Goal: Download file/media

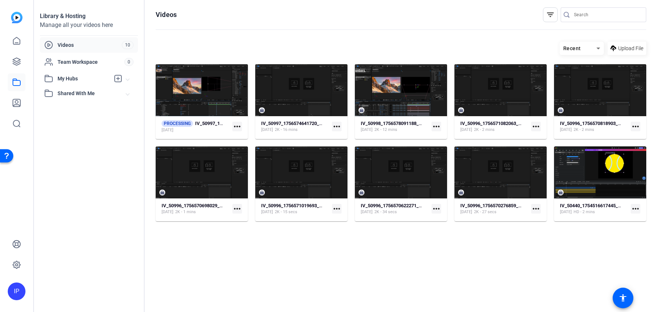
click at [204, 136] on mat-card-content "PROCESSING IV_50997_1756575765361_screen [DATE] more_horiz" at bounding box center [202, 129] width 92 height 19
click at [209, 127] on div "[DATE]" at bounding box center [192, 130] width 62 height 6
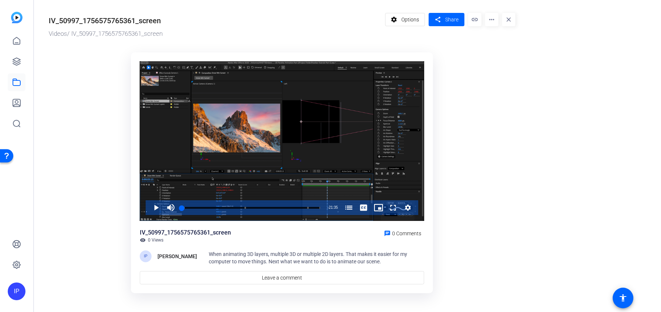
click at [492, 24] on mat-icon "more_horiz" at bounding box center [491, 19] width 13 height 13
click at [498, 72] on span "Download MP4" at bounding box center [507, 69] width 32 height 9
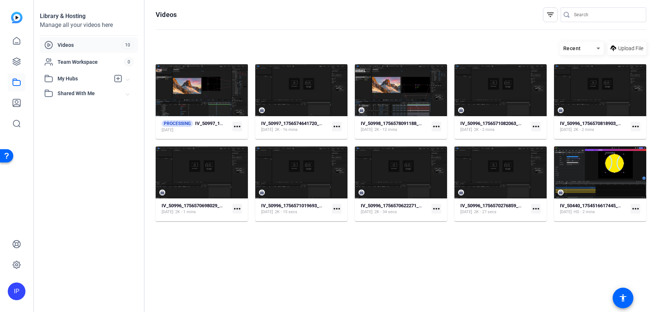
click at [438, 128] on mat-icon "more_horiz" at bounding box center [436, 127] width 10 height 10
click at [447, 155] on span "Download MP4" at bounding box center [453, 156] width 32 height 9
click at [236, 125] on mat-icon "more_horiz" at bounding box center [237, 127] width 10 height 10
click at [432, 125] on div at bounding box center [330, 156] width 661 height 312
click at [436, 128] on mat-icon "more_horiz" at bounding box center [436, 127] width 10 height 10
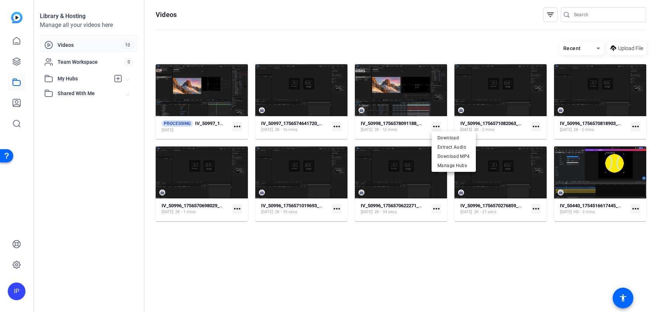
click at [410, 142] on div at bounding box center [330, 156] width 661 height 312
click at [406, 126] on strong "IV_50998_1756578091188_screen" at bounding box center [397, 124] width 73 height 6
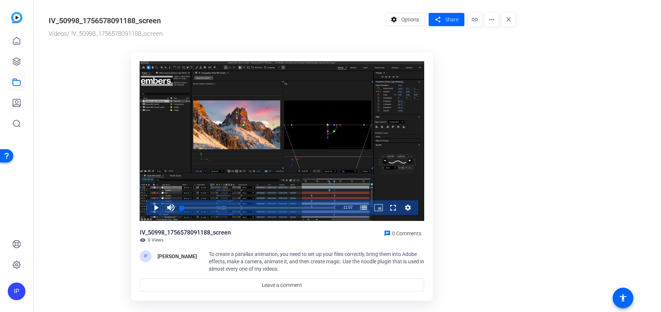
click at [136, 25] on div "IV_50998_1756578091188_screen" at bounding box center [105, 20] width 112 height 11
click at [142, 21] on div "IV_50998_1756578091188_screen" at bounding box center [105, 20] width 112 height 11
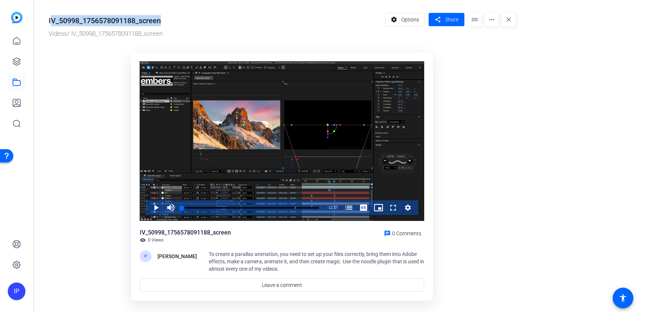
click at [142, 21] on div "IV_50998_1756578091188_screen" at bounding box center [105, 20] width 112 height 11
click at [177, 22] on div "IV_50998_1756578091188_screen" at bounding box center [215, 19] width 333 height 13
click at [151, 22] on div "IV_50998_1756578091188_screen" at bounding box center [105, 20] width 112 height 11
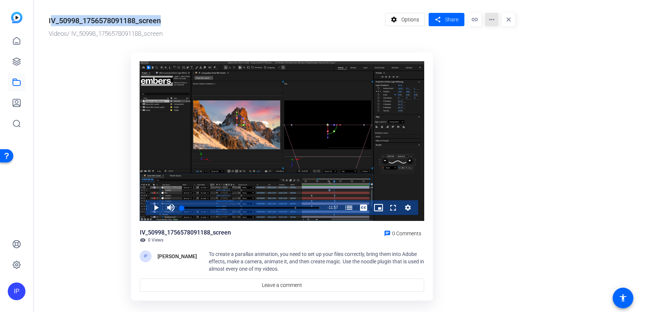
click at [496, 24] on mat-icon "more_horiz" at bounding box center [491, 19] width 13 height 13
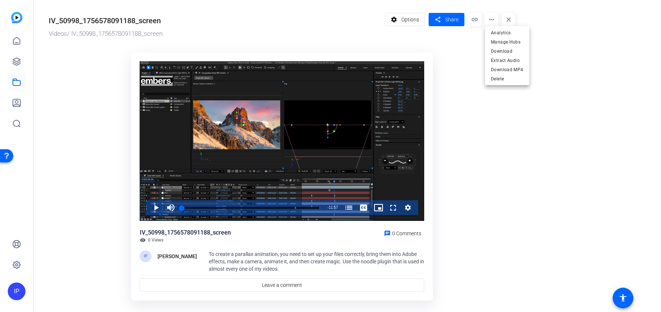
click at [407, 15] on div at bounding box center [330, 156] width 661 height 312
click at [406, 18] on span "Options" at bounding box center [410, 20] width 18 height 14
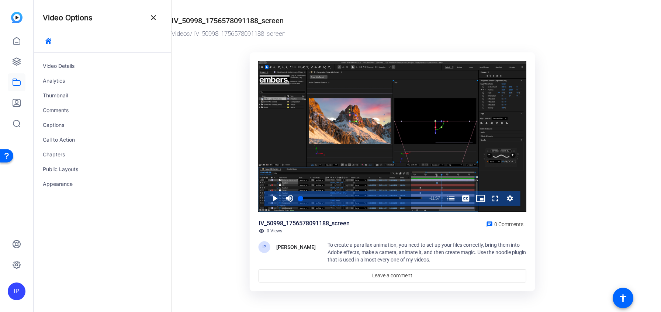
click at [268, 19] on div "IV_50998_1756578091188_screen" at bounding box center [227, 20] width 112 height 11
click at [153, 18] on mat-icon "close" at bounding box center [153, 17] width 9 height 9
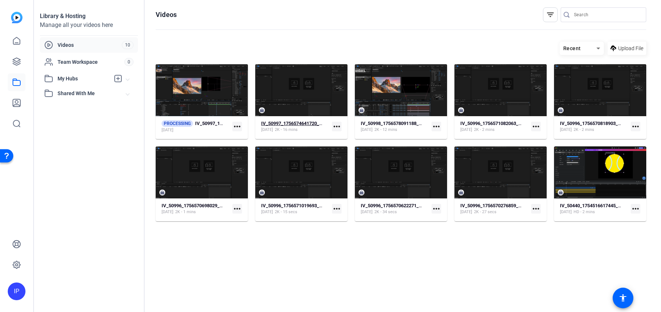
click at [296, 123] on strong "IV_50997_1756574641720_screen" at bounding box center [297, 124] width 73 height 6
